Goal: Task Accomplishment & Management: Complete application form

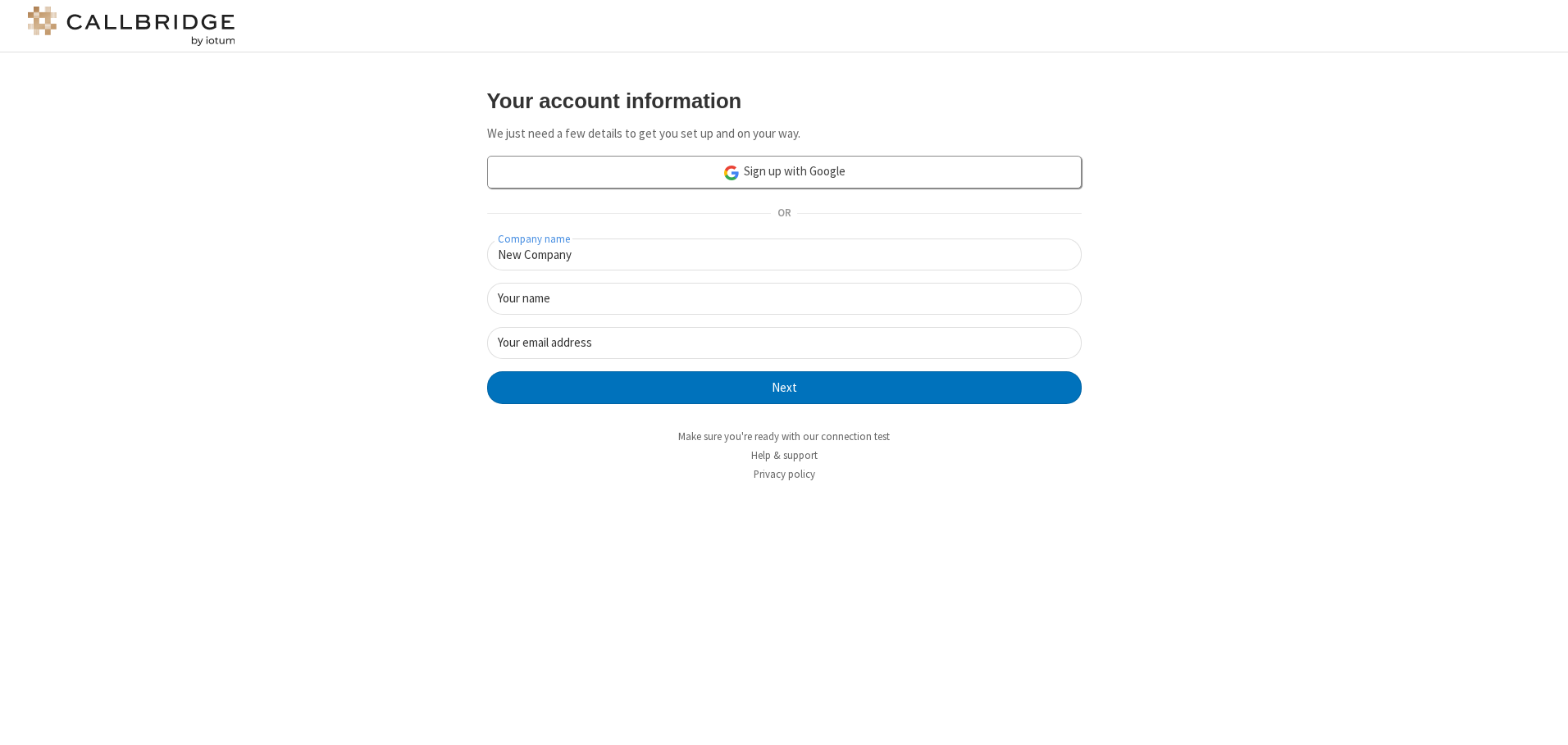
type input "New Company"
type input "New User"
type input "[EMAIL_ADDRESS][DOMAIN_NAME]"
click button "Next" at bounding box center [784, 388] width 594 height 33
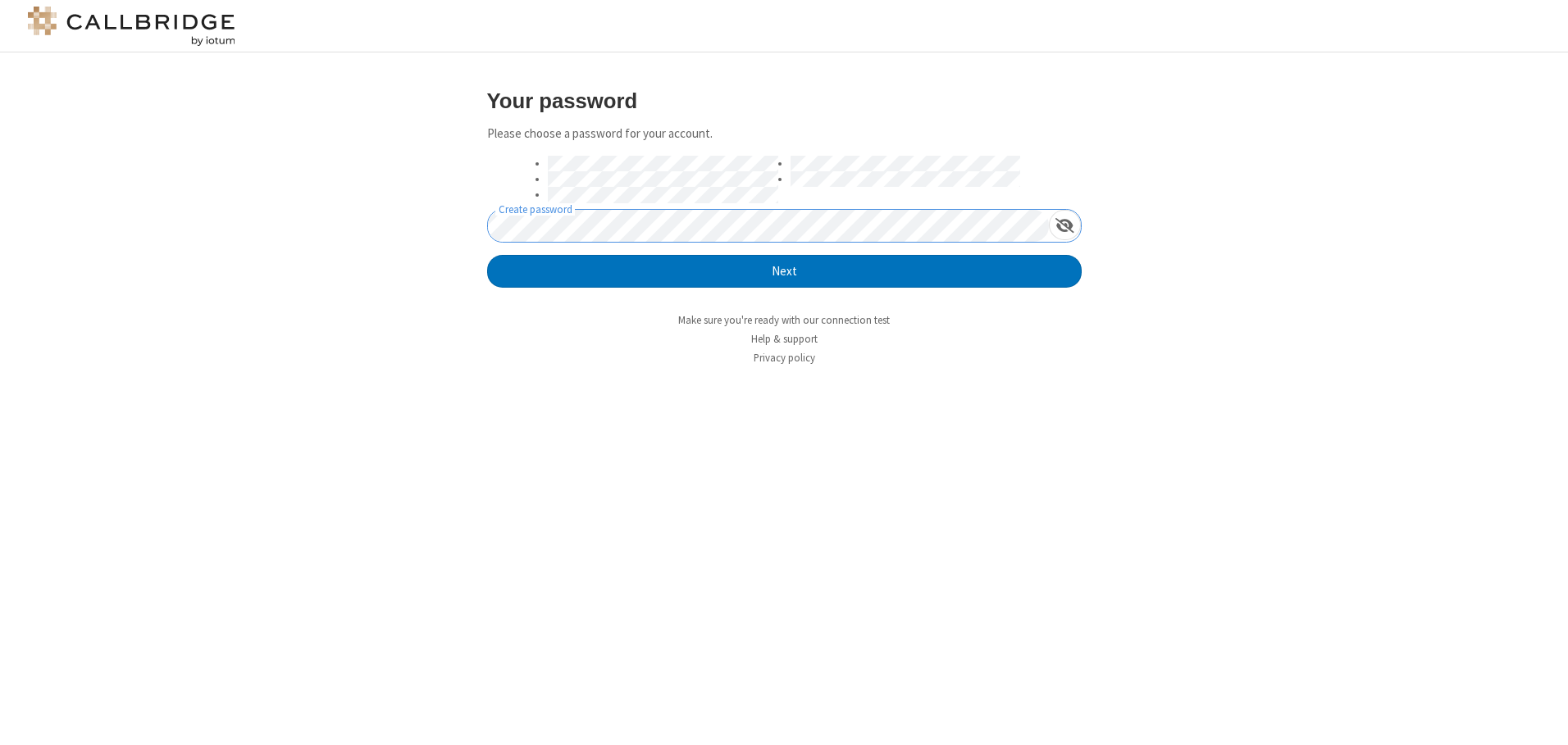
click button "Next" at bounding box center [784, 271] width 594 height 33
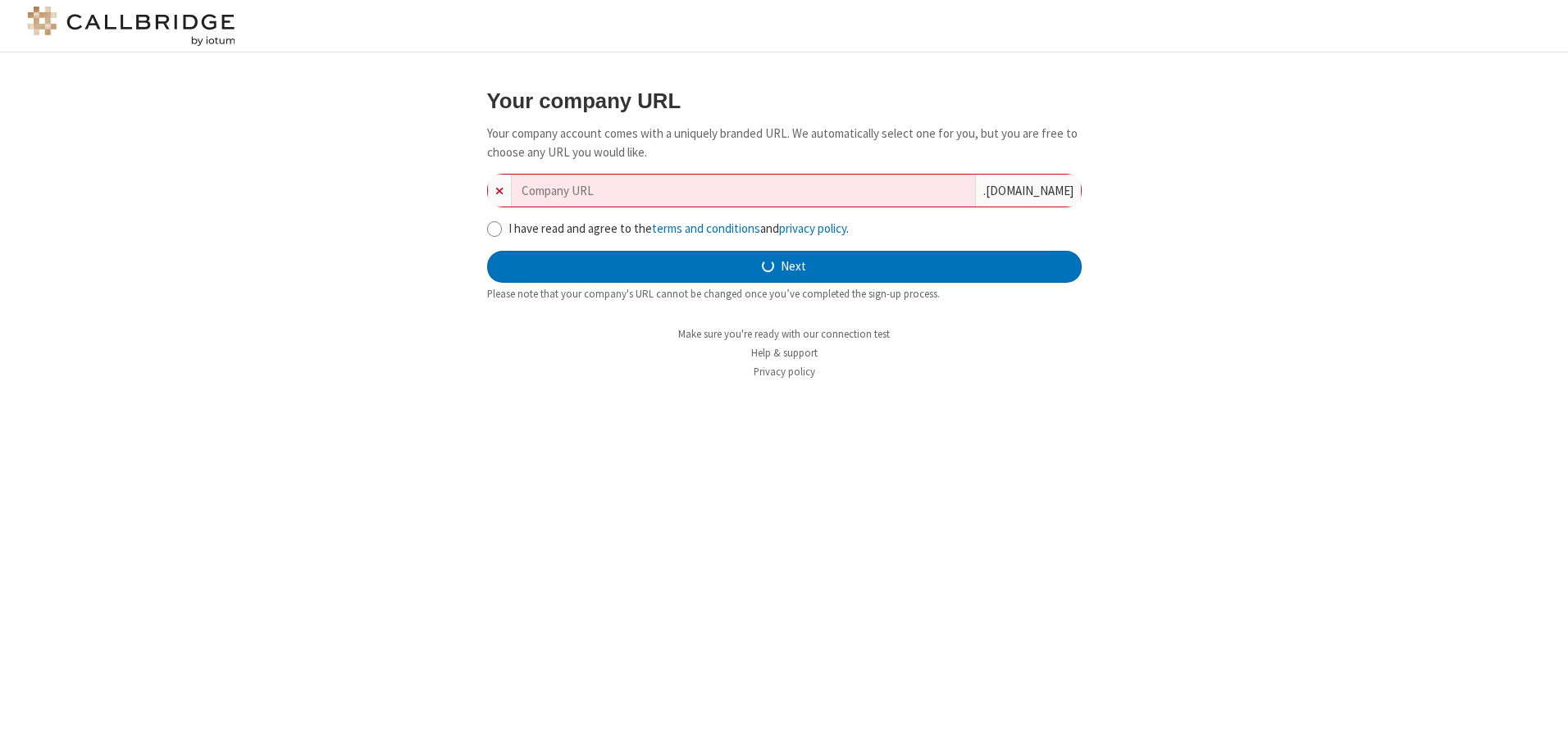
type input "new-company-5th-generation-68747"
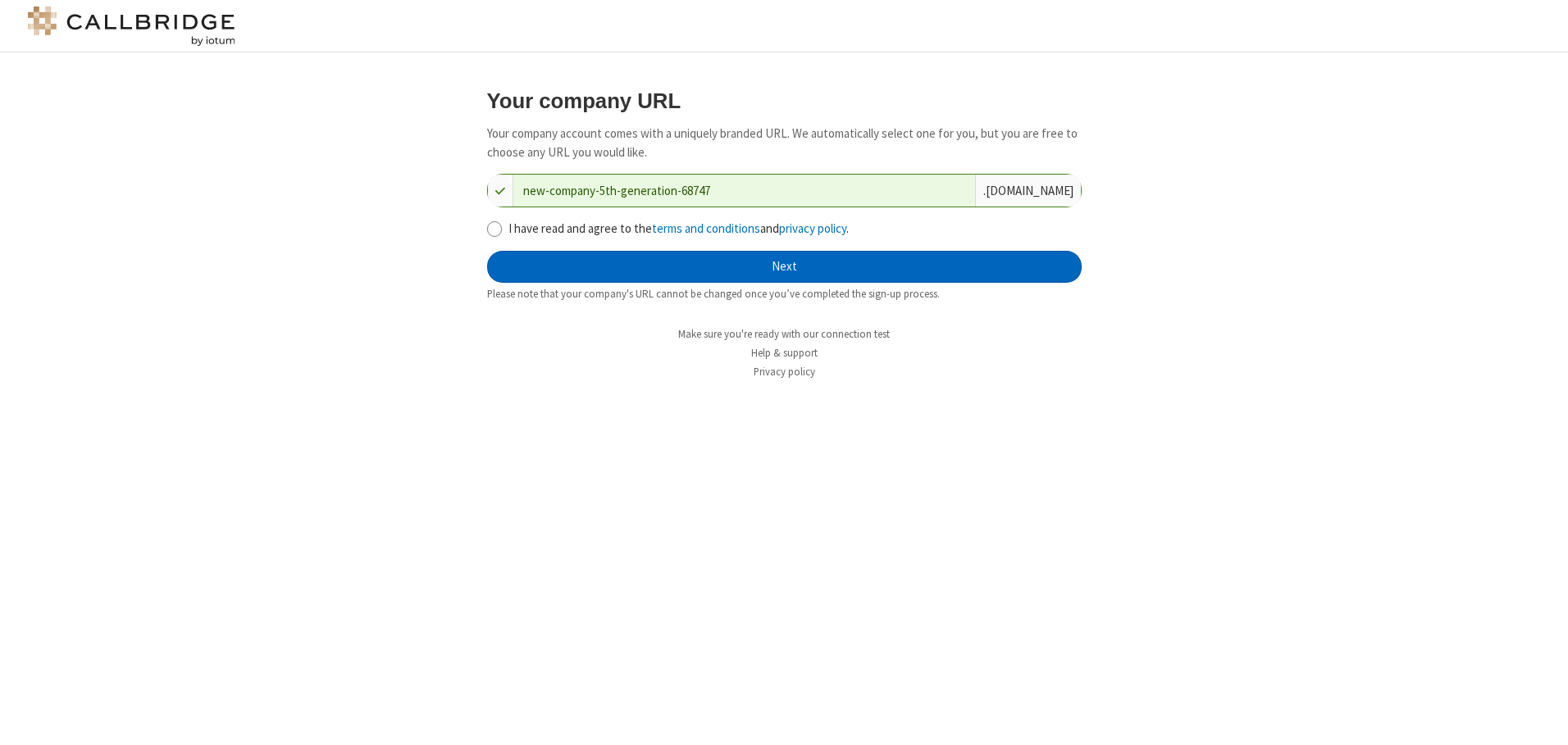
click at [784, 266] on button "Next" at bounding box center [784, 267] width 594 height 33
